Goal: Task Accomplishment & Management: Use online tool/utility

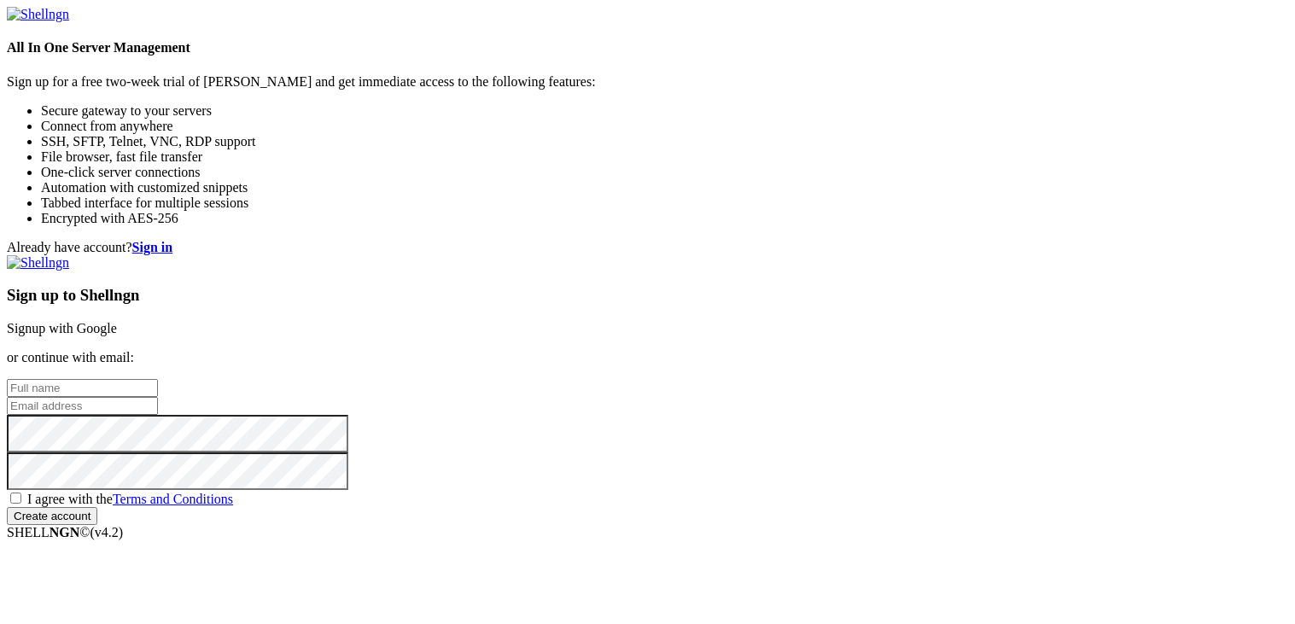
click at [158, 379] on input "text" at bounding box center [82, 388] width 151 height 18
type input "Bryck"
click at [158, 397] on input "email" at bounding box center [82, 406] width 151 height 18
type input "[EMAIL_ADDRESS][DOMAIN_NAME]"
click at [7, 507] on input "Create account" at bounding box center [52, 516] width 91 height 18
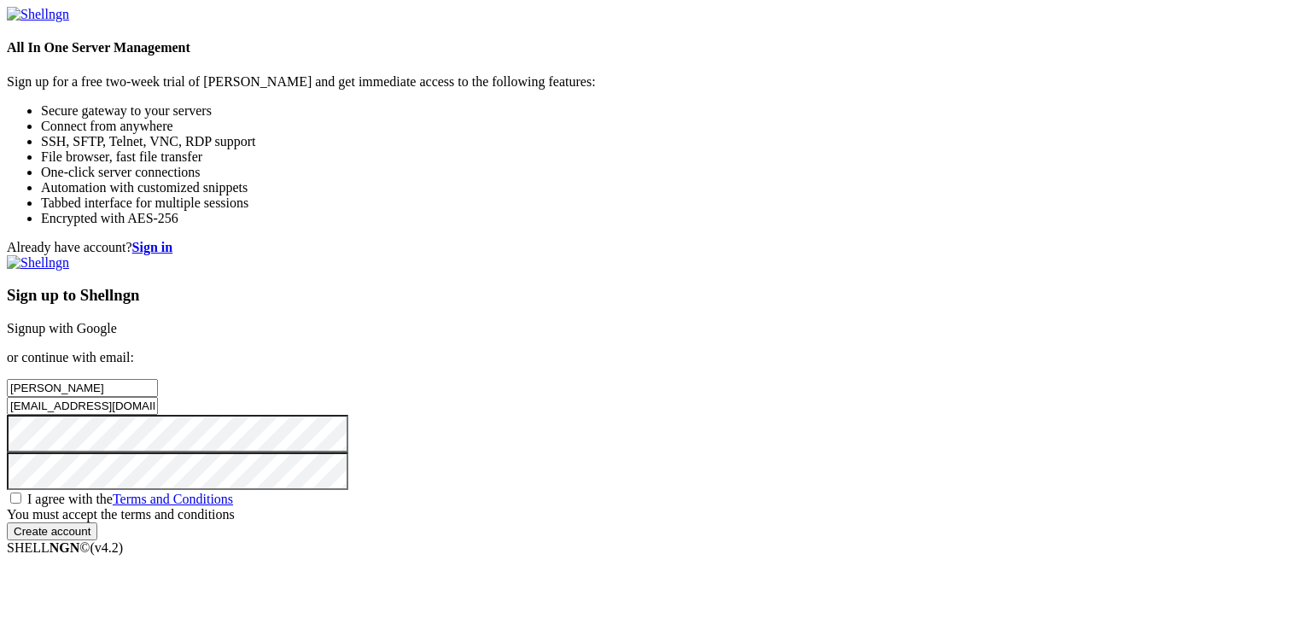
click at [762, 490] on div "I agree with the Terms and Conditions" at bounding box center [648, 498] width 1282 height 17
click at [233, 492] on span "I agree with the Terms and Conditions" at bounding box center [130, 499] width 206 height 15
click at [21, 493] on input "I agree with the Terms and Conditions" at bounding box center [15, 498] width 11 height 11
checkbox input "true"
click at [97, 525] on input "Create account" at bounding box center [52, 516] width 91 height 18
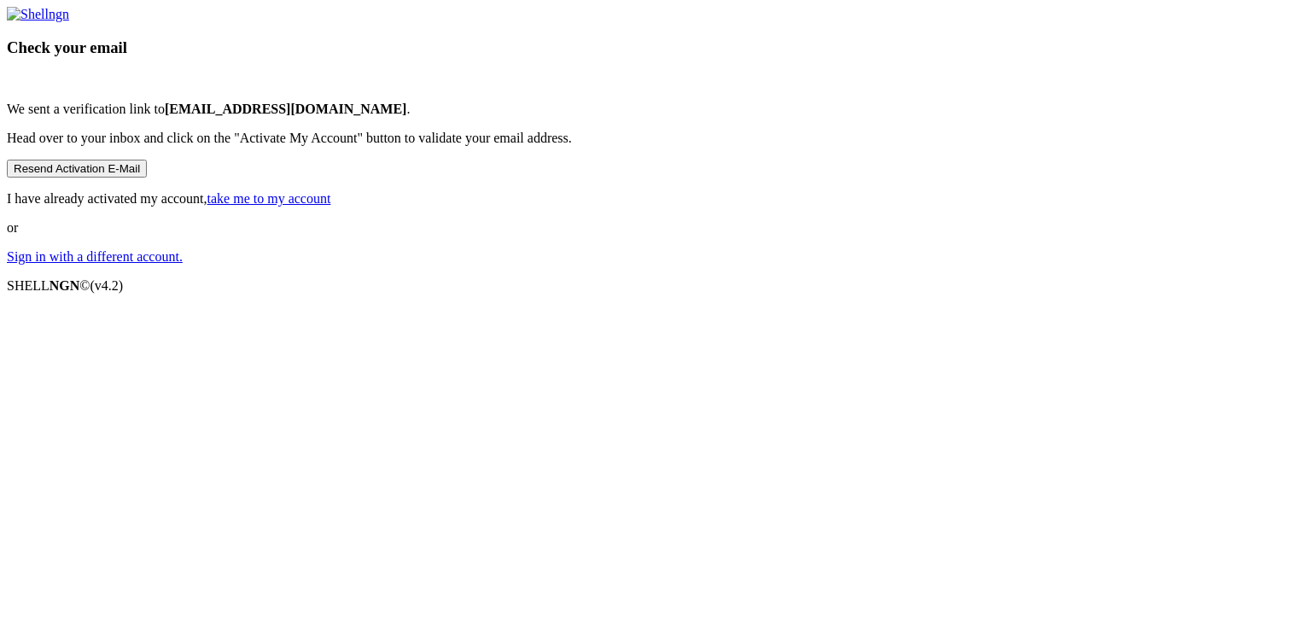
click at [331, 206] on link "take me to my account" at bounding box center [269, 198] width 124 height 15
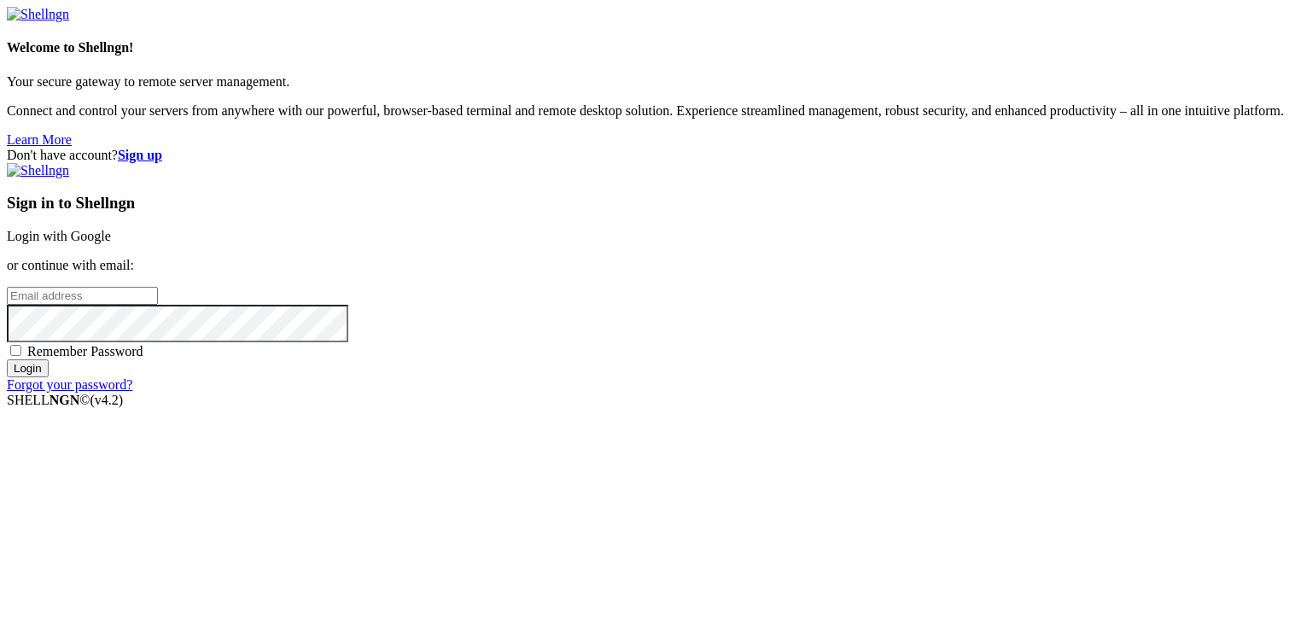
click at [158, 304] on input "email" at bounding box center [82, 296] width 151 height 18
type input "[EMAIL_ADDRESS][DOMAIN_NAME]"
click at [143, 359] on span "Remember Password" at bounding box center [85, 351] width 116 height 15
click at [21, 356] on input "Remember Password" at bounding box center [15, 350] width 11 height 11
checkbox input "true"
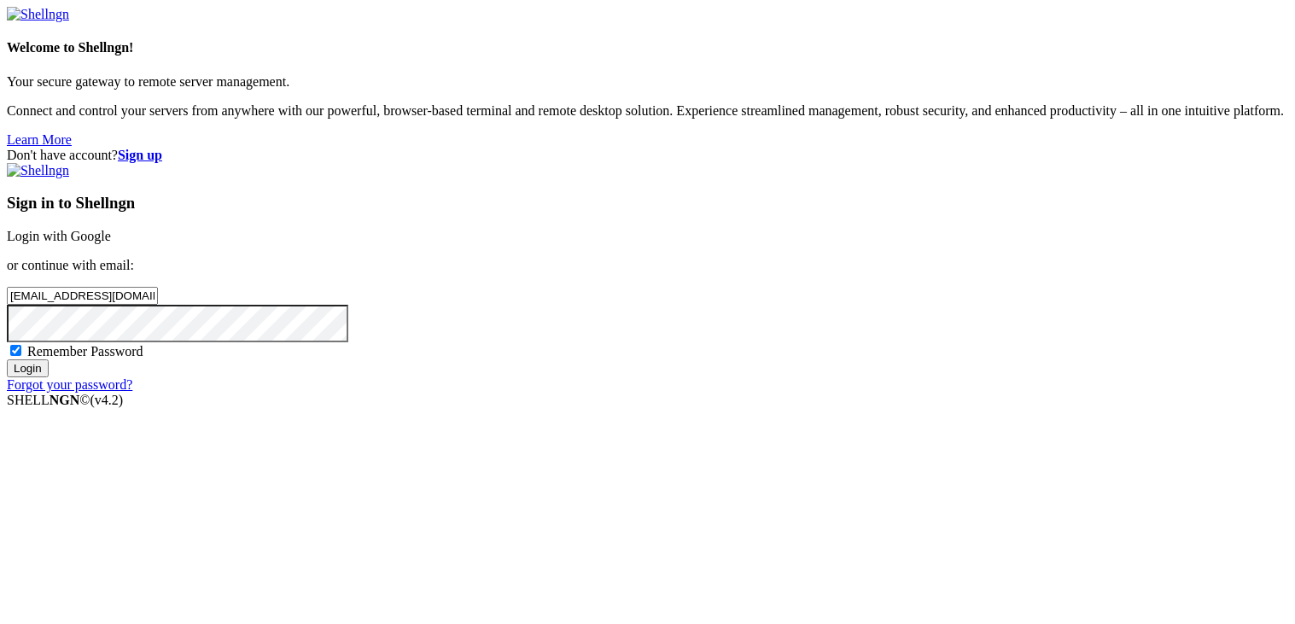
click at [49, 377] on input "Login" at bounding box center [28, 368] width 42 height 18
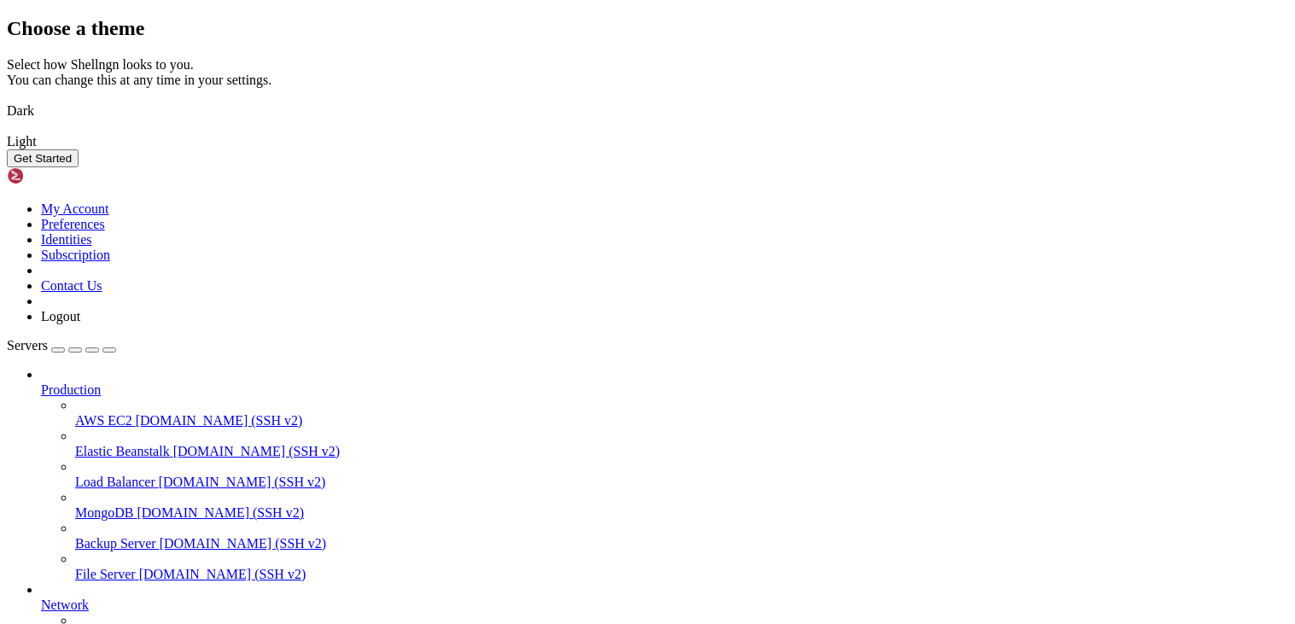
click at [7, 100] on img at bounding box center [7, 100] width 0 height 0
click at [79, 167] on button "Get Started" at bounding box center [43, 158] width 72 height 18
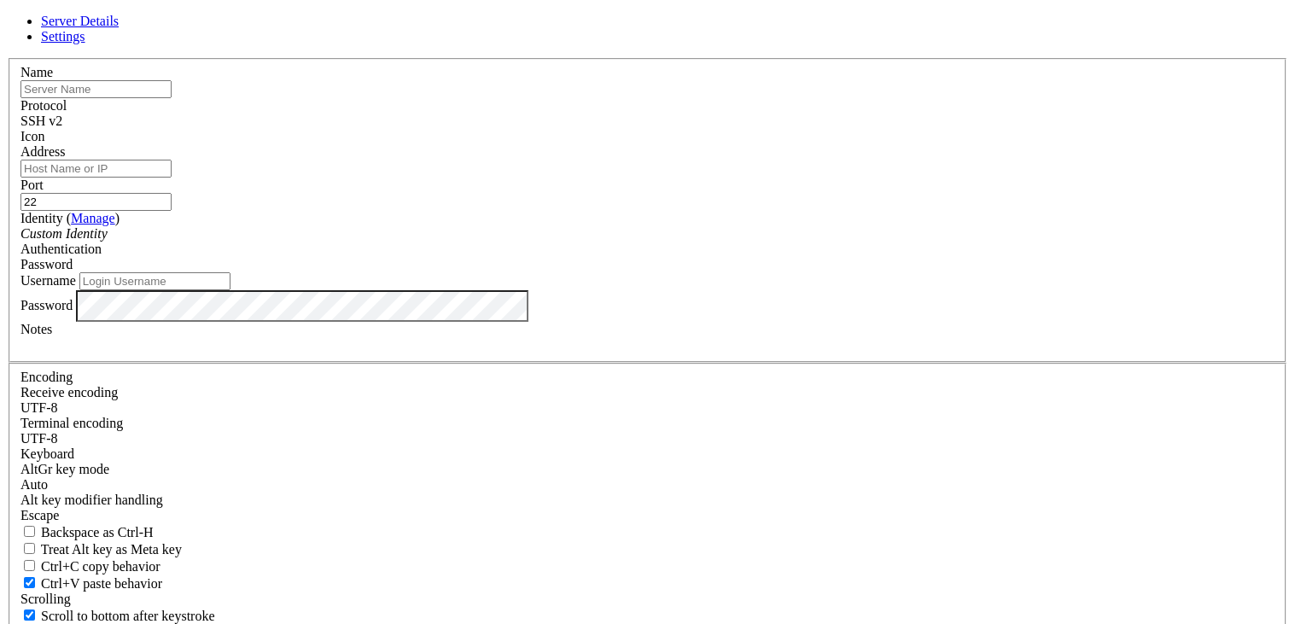
click at [7, 58] on link at bounding box center [7, 58] width 0 height 0
